Goal: Transaction & Acquisition: Book appointment/travel/reservation

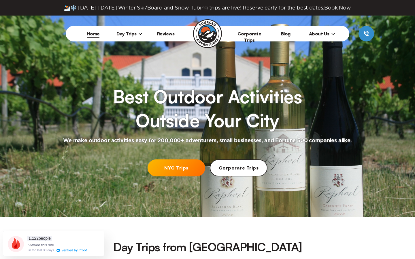
click at [188, 163] on link "NYC Trips" at bounding box center [176, 168] width 58 height 17
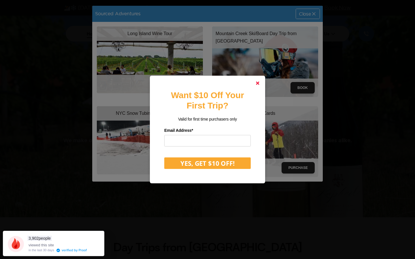
click at [259, 82] on polygon at bounding box center [257, 83] width 3 height 3
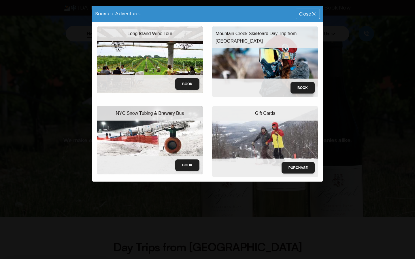
click at [308, 88] on button "Book" at bounding box center [302, 88] width 24 height 12
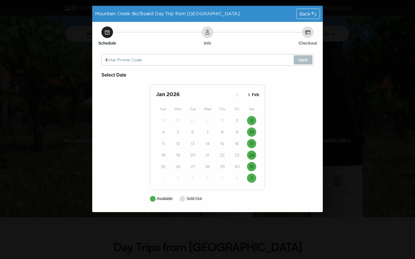
click at [253, 94] on div "[DATE] Feb" at bounding box center [207, 95] width 103 height 8
click at [250, 96] on icon "button" at bounding box center [249, 95] width 6 height 6
click at [236, 94] on icon "button" at bounding box center [237, 95] width 6 height 6
click at [253, 117] on button "3" at bounding box center [251, 120] width 9 height 9
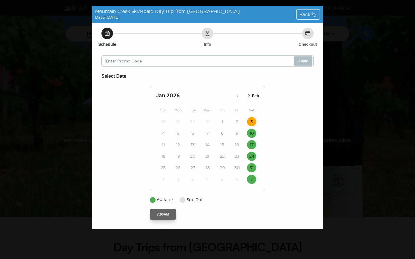
click at [163, 213] on button "7:00AM" at bounding box center [163, 215] width 26 height 12
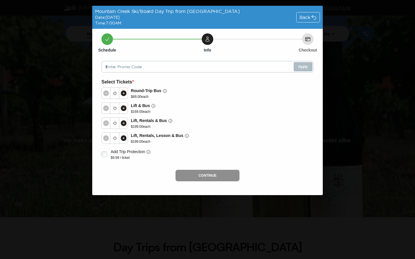
click at [315, 16] on icon at bounding box center [314, 17] width 6 height 6
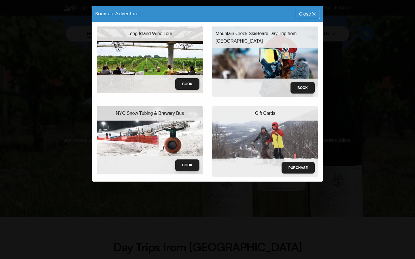
click at [181, 161] on button "Book" at bounding box center [187, 166] width 24 height 12
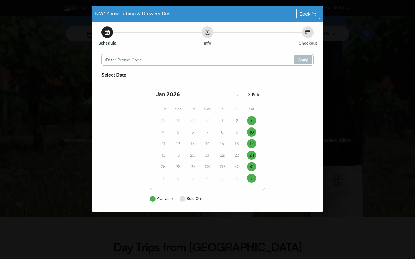
click at [305, 6] on div "NYC Snow Tubing & Brewery Bus Back" at bounding box center [207, 14] width 230 height 16
click at [306, 11] on div "Back" at bounding box center [307, 14] width 23 height 10
